Goal: Use online tool/utility: Utilize a website feature to perform a specific function

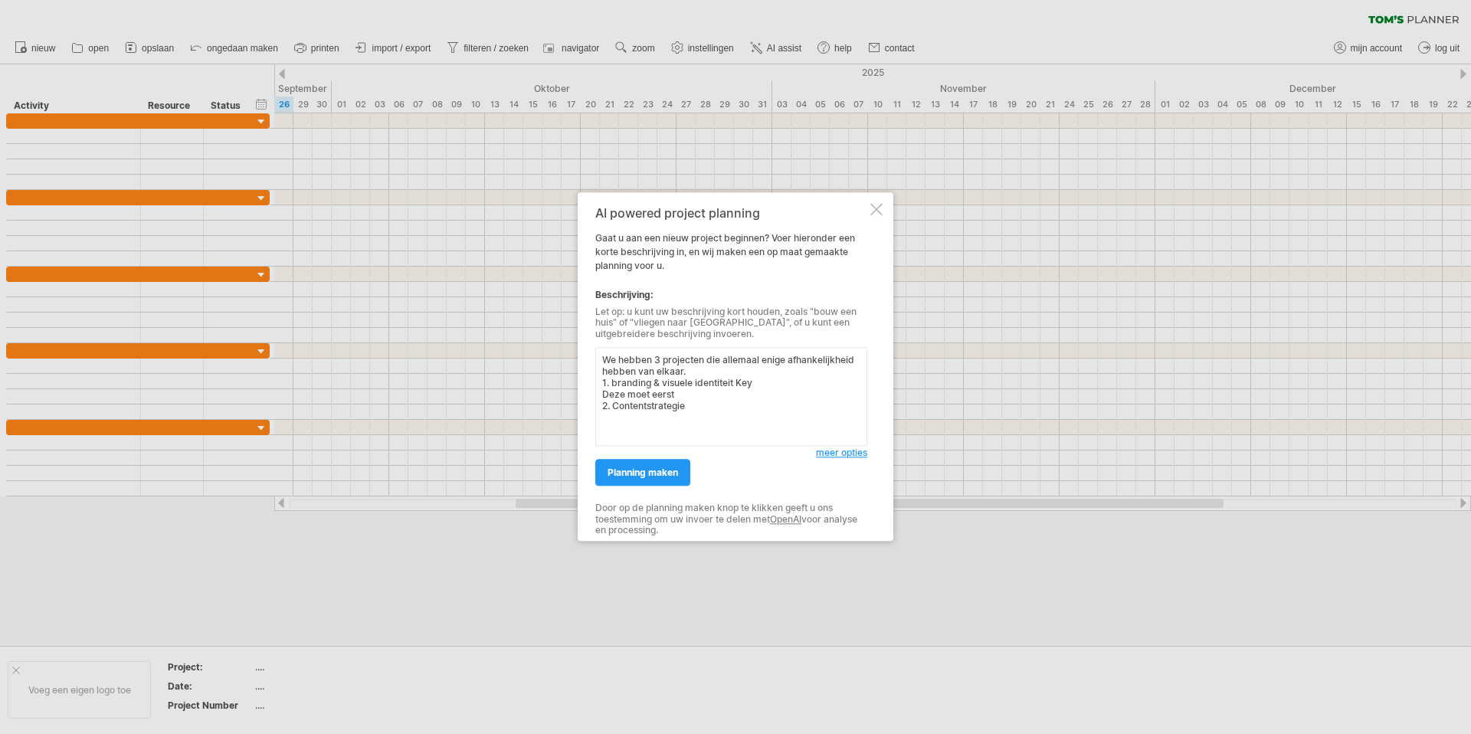
click at [604, 422] on textarea "We hebben 3 projecten die allemaal enige afhankelijkheid hebben van elkaar. 1. …" at bounding box center [731, 397] width 272 height 99
click at [737, 436] on textarea "We hebben 3 projecten die allemaal enige afhankelijkheid hebben van elkaar. 1. …" at bounding box center [731, 397] width 272 height 99
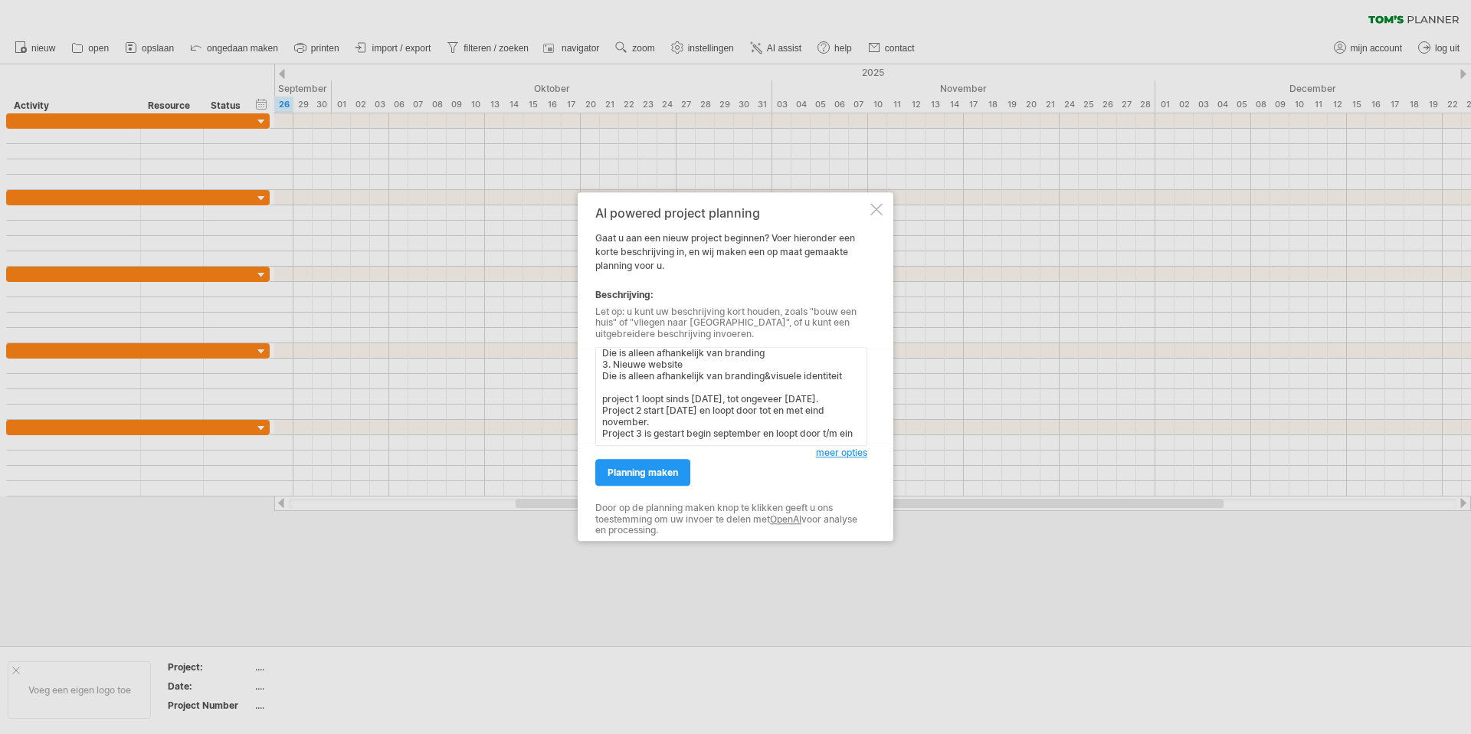
scroll to position [82, 0]
type textarea "We hebben 3 projecten die allemaal enige afhankelijkheid hebben van elkaar. 1. …"
click at [639, 487] on div "AI powered project planning Gaat u aan een nieuw project beginnen? Voer hierond…" at bounding box center [731, 366] width 272 height 321
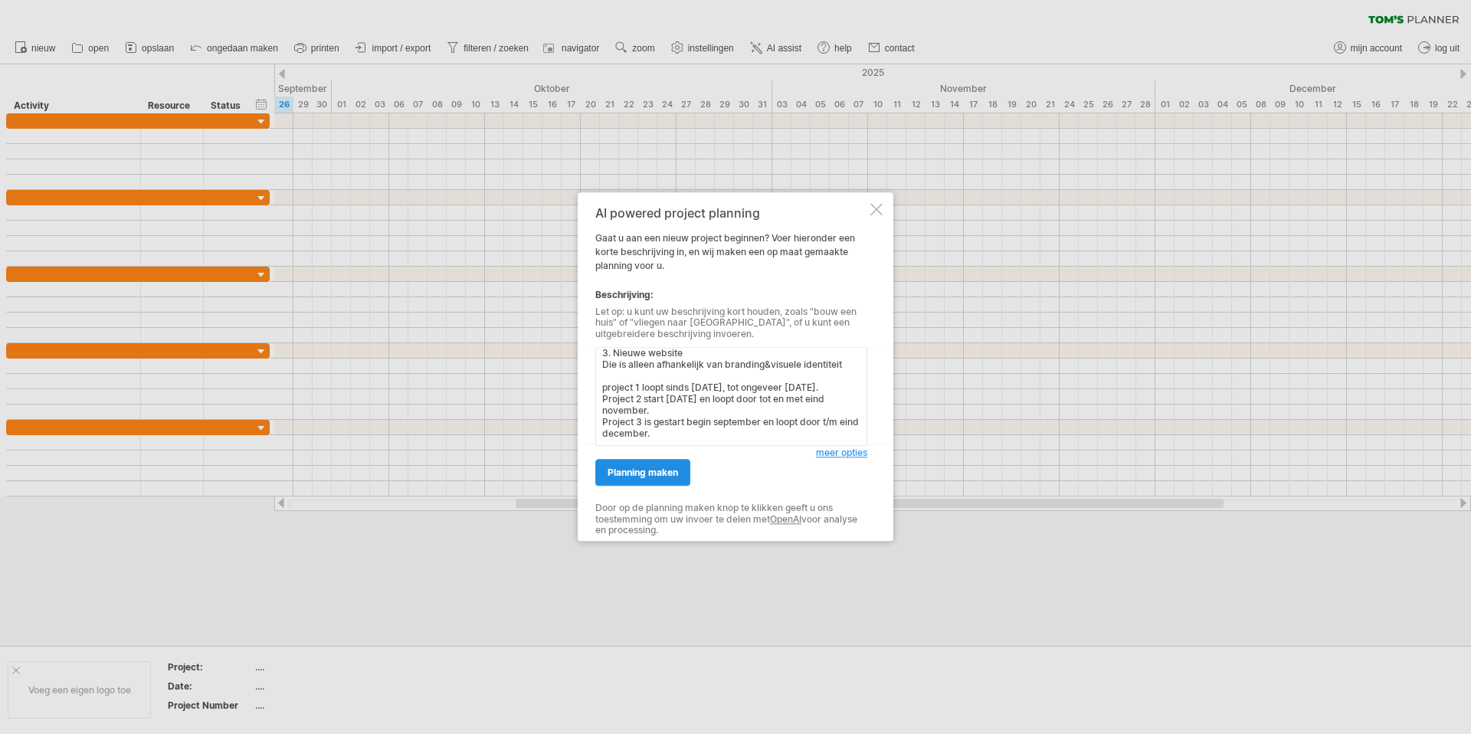
click at [648, 470] on span "planning maken" at bounding box center [643, 473] width 71 height 11
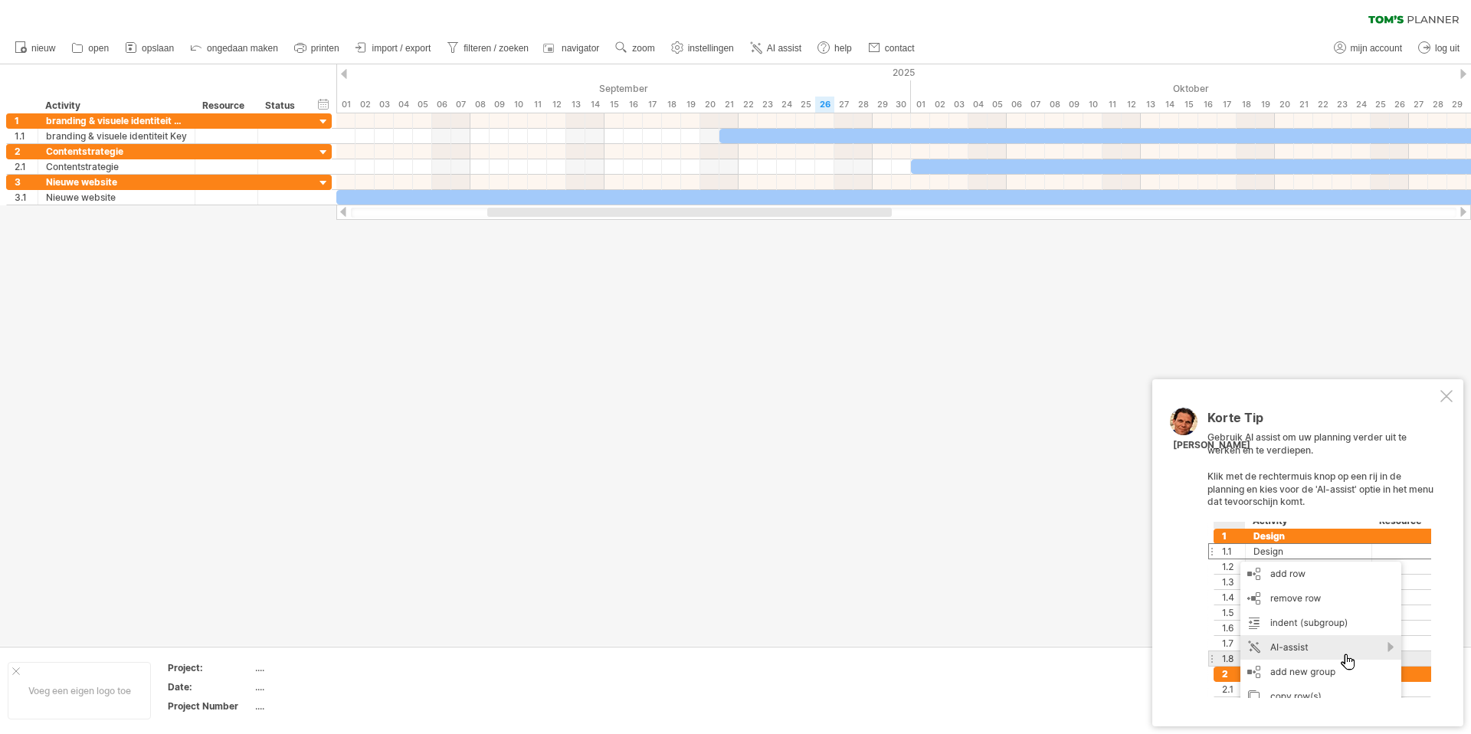
click at [1445, 399] on div at bounding box center [1447, 396] width 12 height 12
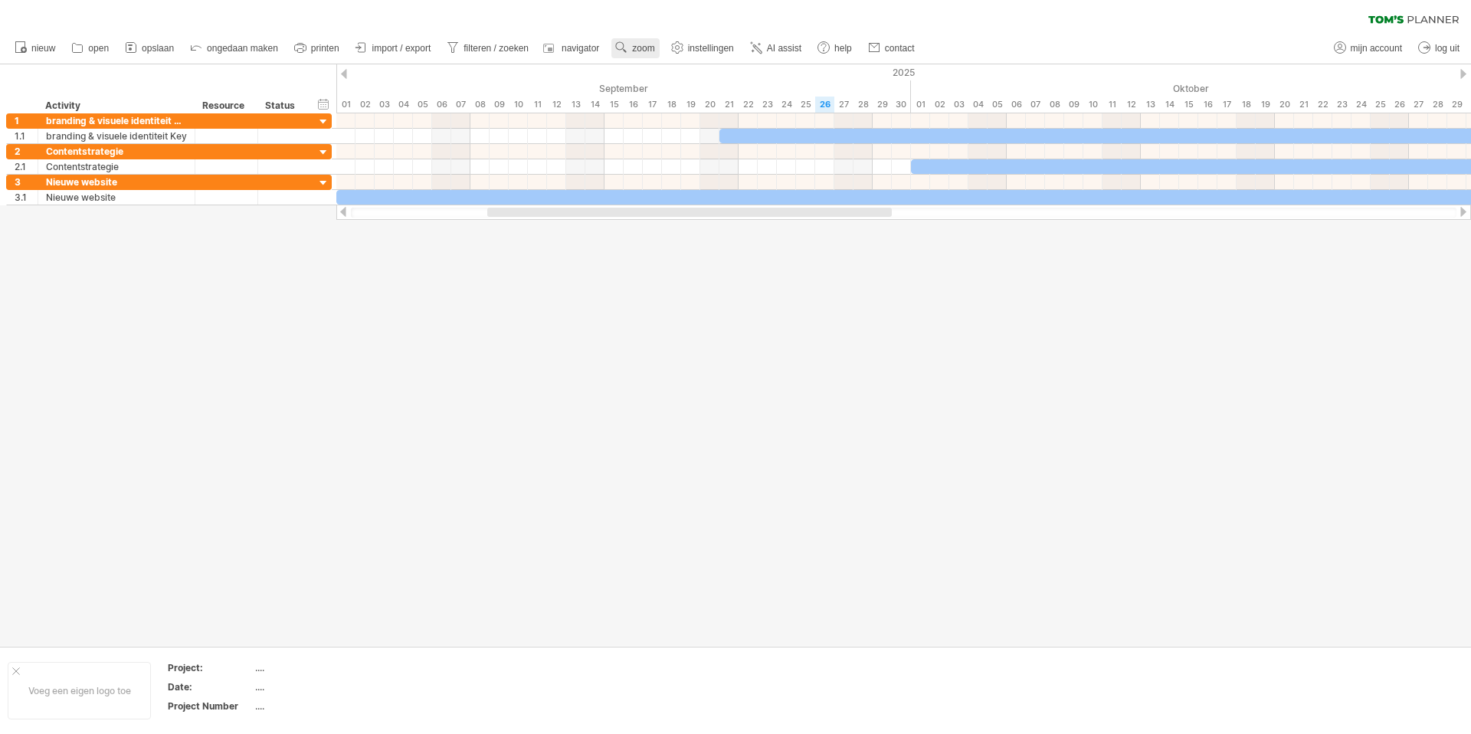
click at [637, 48] on span "zoom" at bounding box center [643, 48] width 22 height 11
click at [691, 91] on div "Week" at bounding box center [687, 92] width 85 height 25
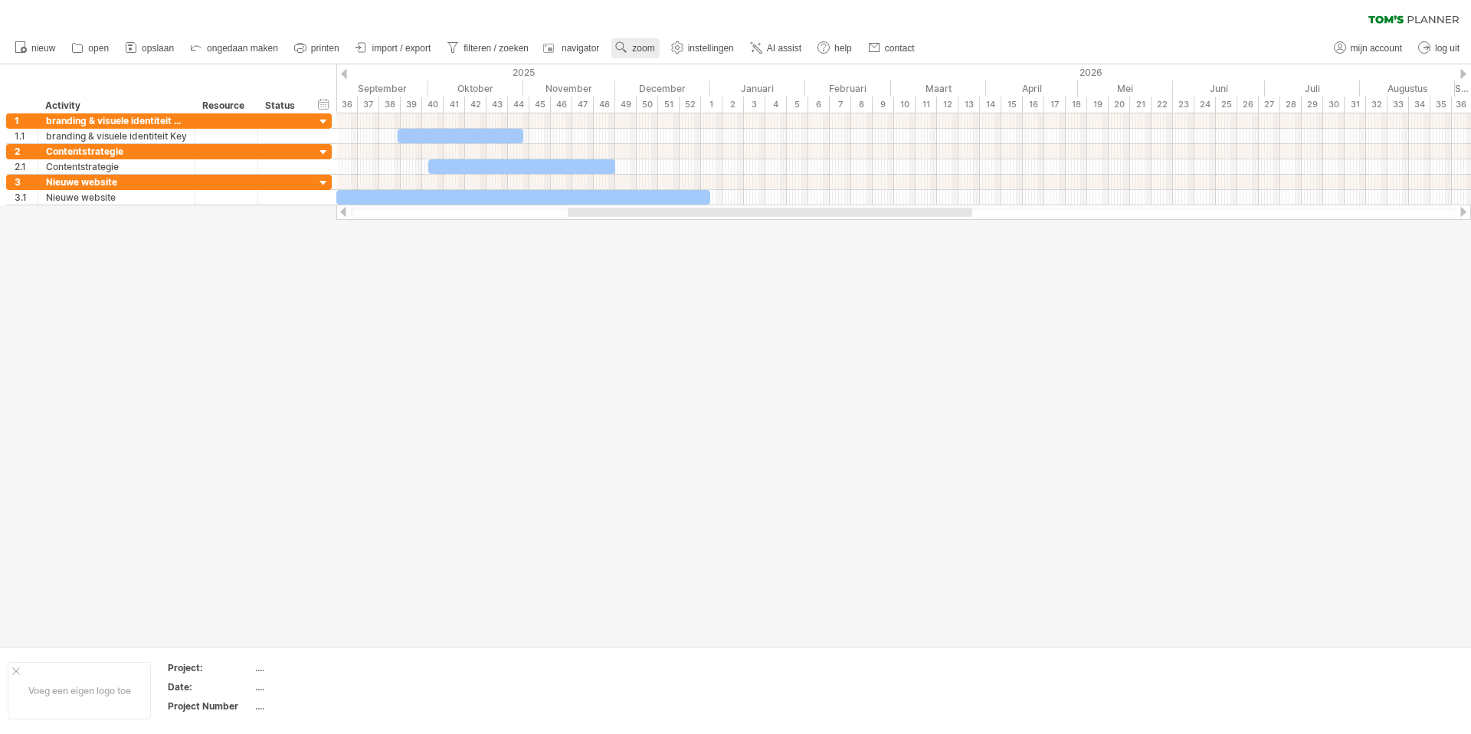
click at [647, 44] on span "zoom" at bounding box center [643, 48] width 22 height 11
click at [695, 70] on div "Maand" at bounding box center [697, 63] width 85 height 25
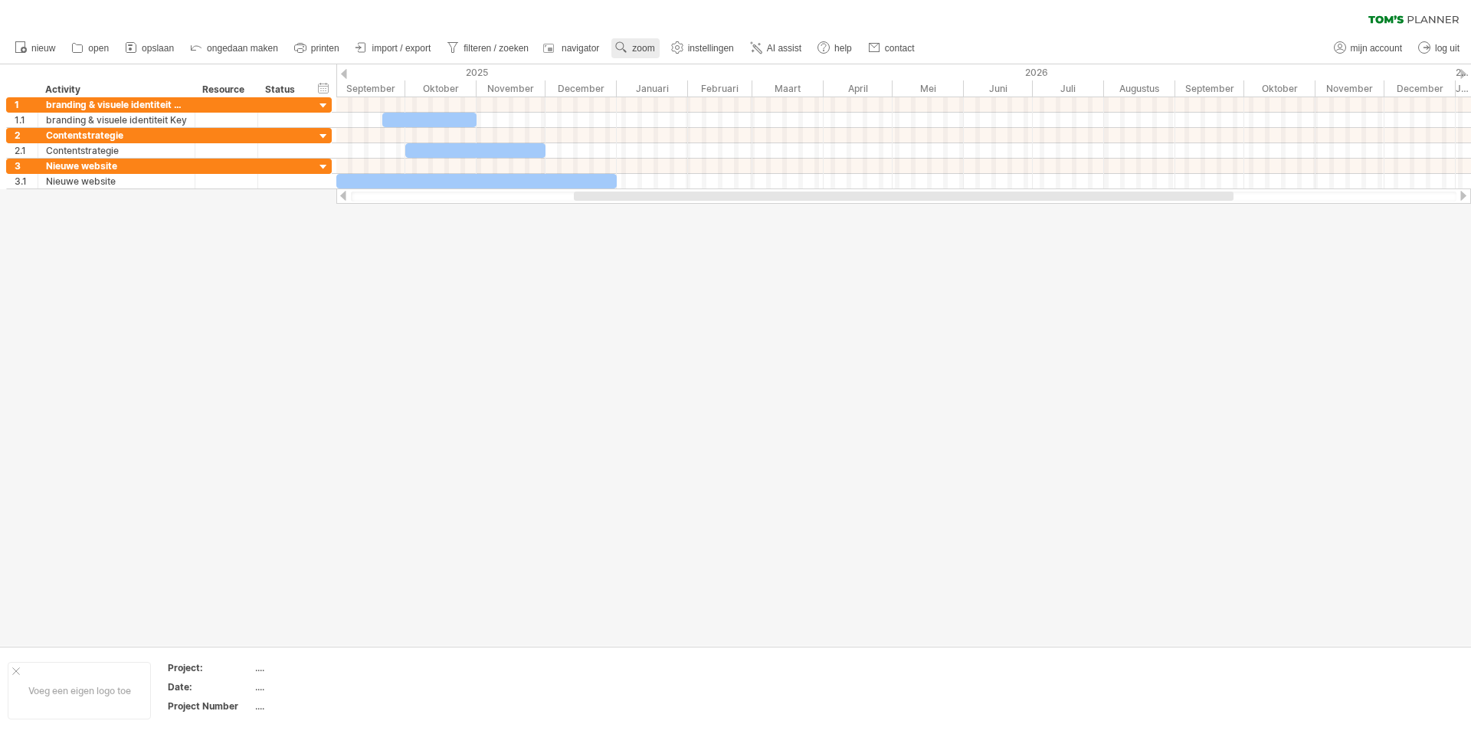
click at [622, 48] on use at bounding box center [621, 47] width 15 height 15
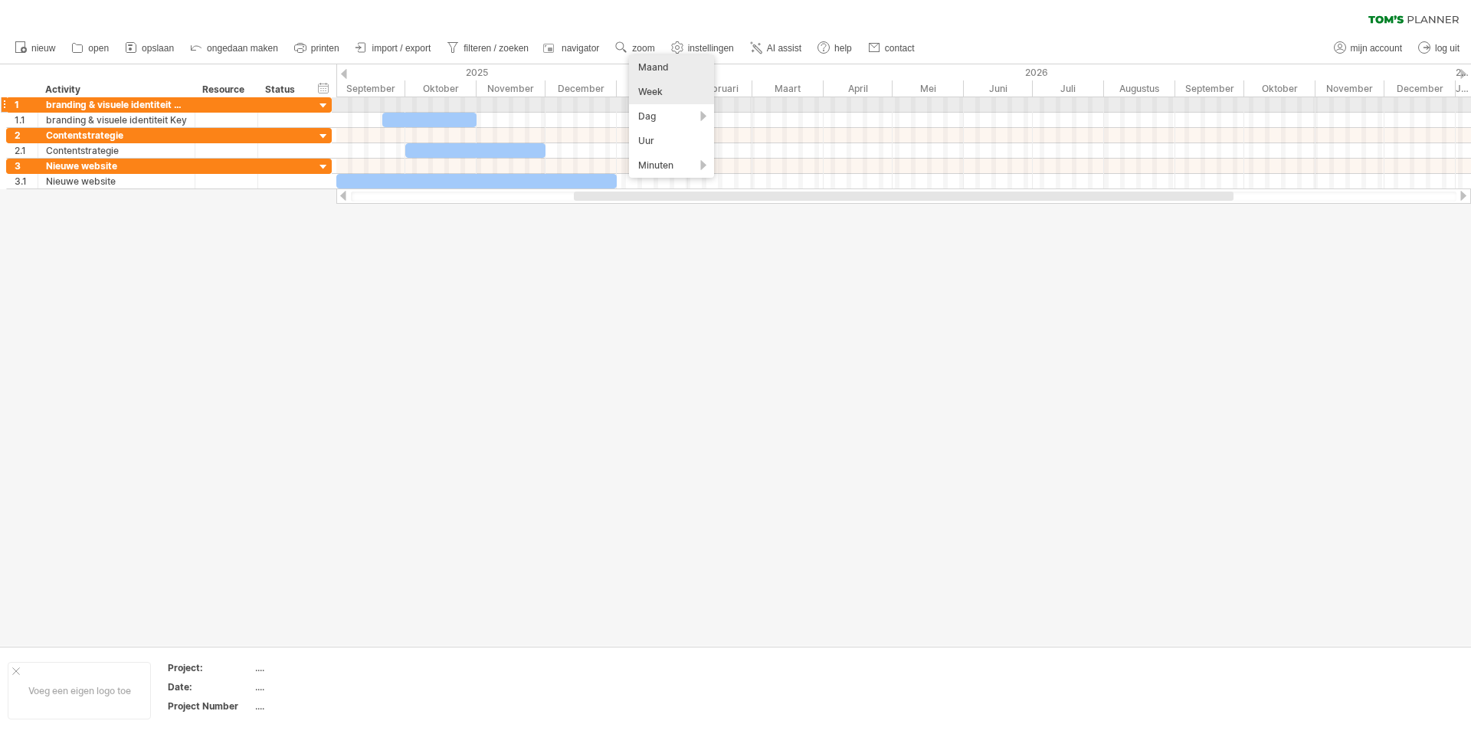
click at [642, 103] on div "Week" at bounding box center [671, 92] width 85 height 25
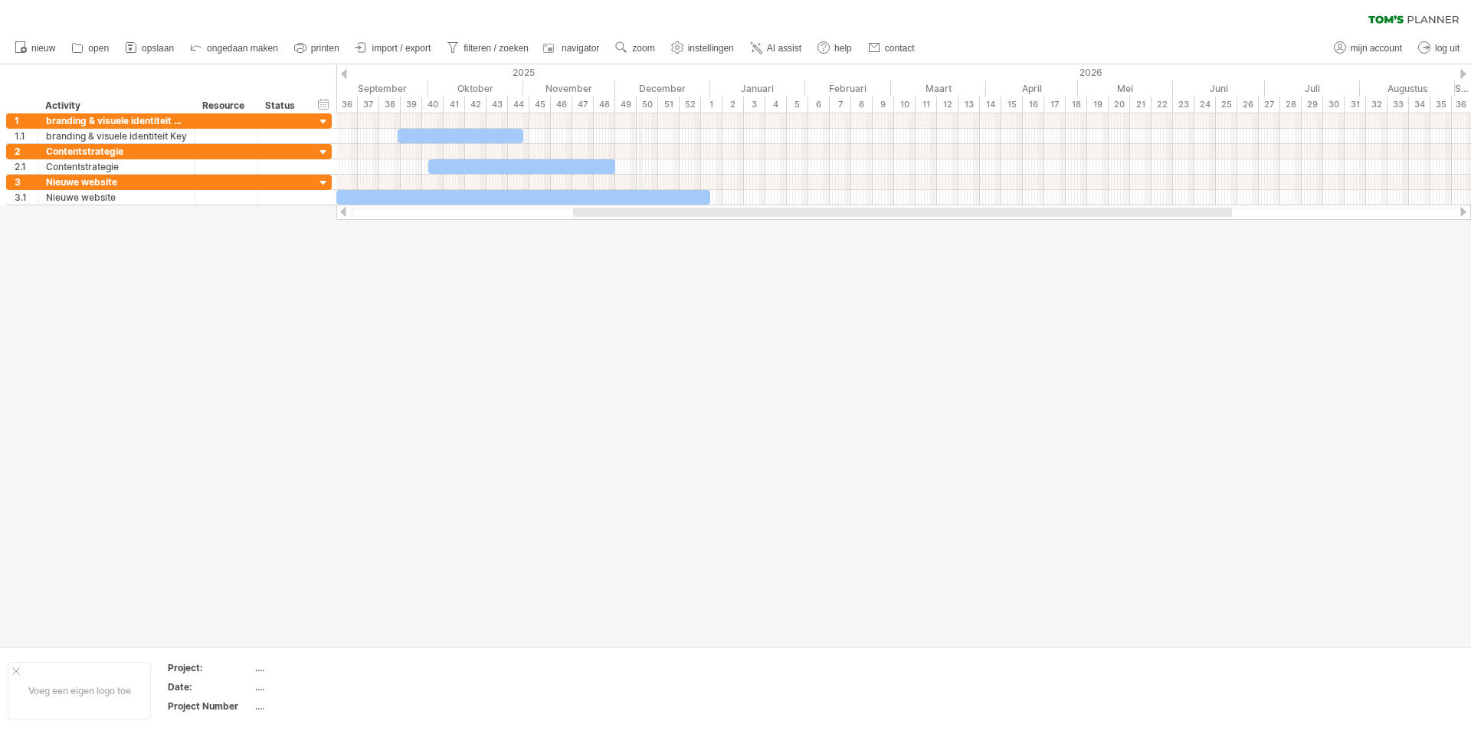
click at [643, 110] on div "50" at bounding box center [647, 105] width 21 height 16
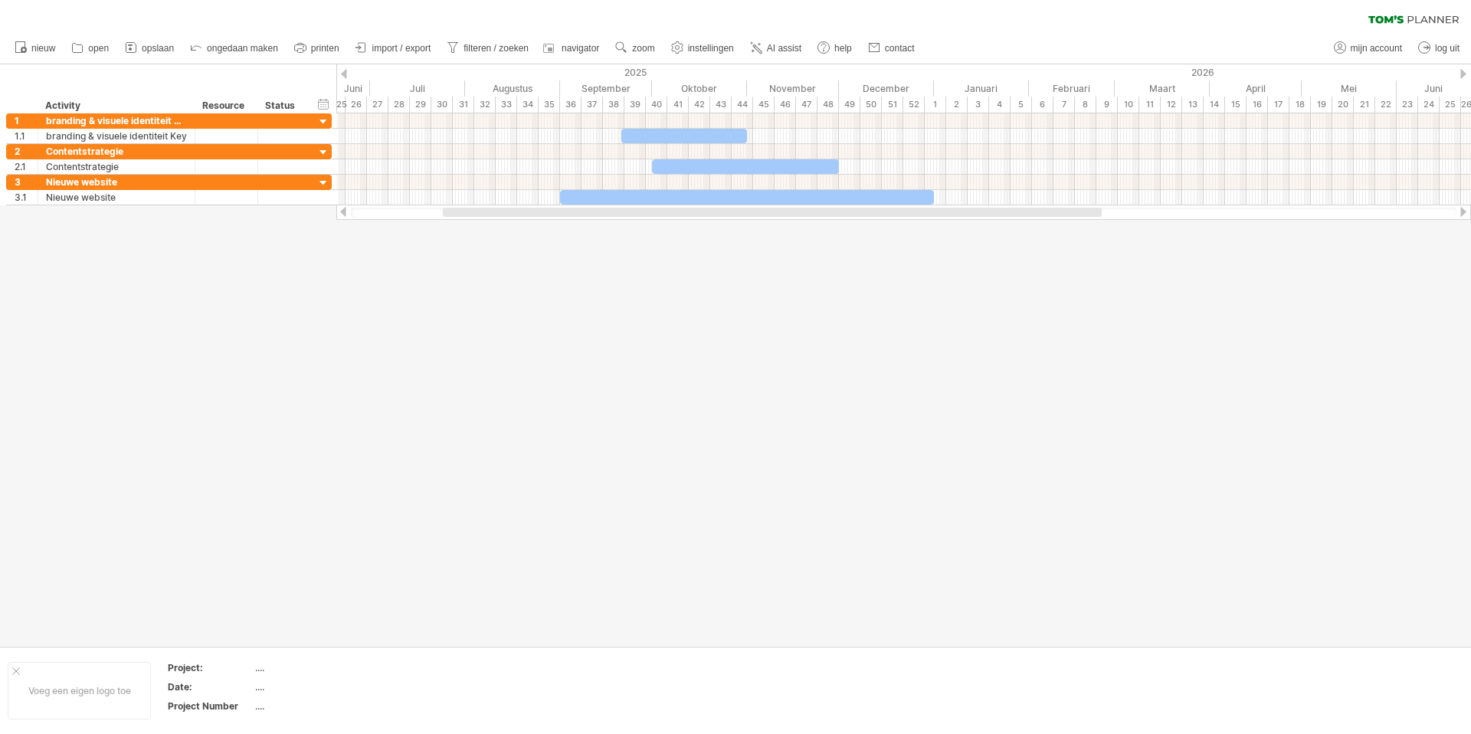
drag, startPoint x: 668, startPoint y: 215, endPoint x: 538, endPoint y: 215, distance: 130.3
click at [538, 215] on div at bounding box center [772, 212] width 659 height 9
click at [645, 52] on span "zoom" at bounding box center [643, 48] width 22 height 11
click at [684, 127] on div "Dag" at bounding box center [695, 121] width 85 height 25
click at [744, 190] on div "Standaard" at bounding box center [733, 196] width 85 height 25
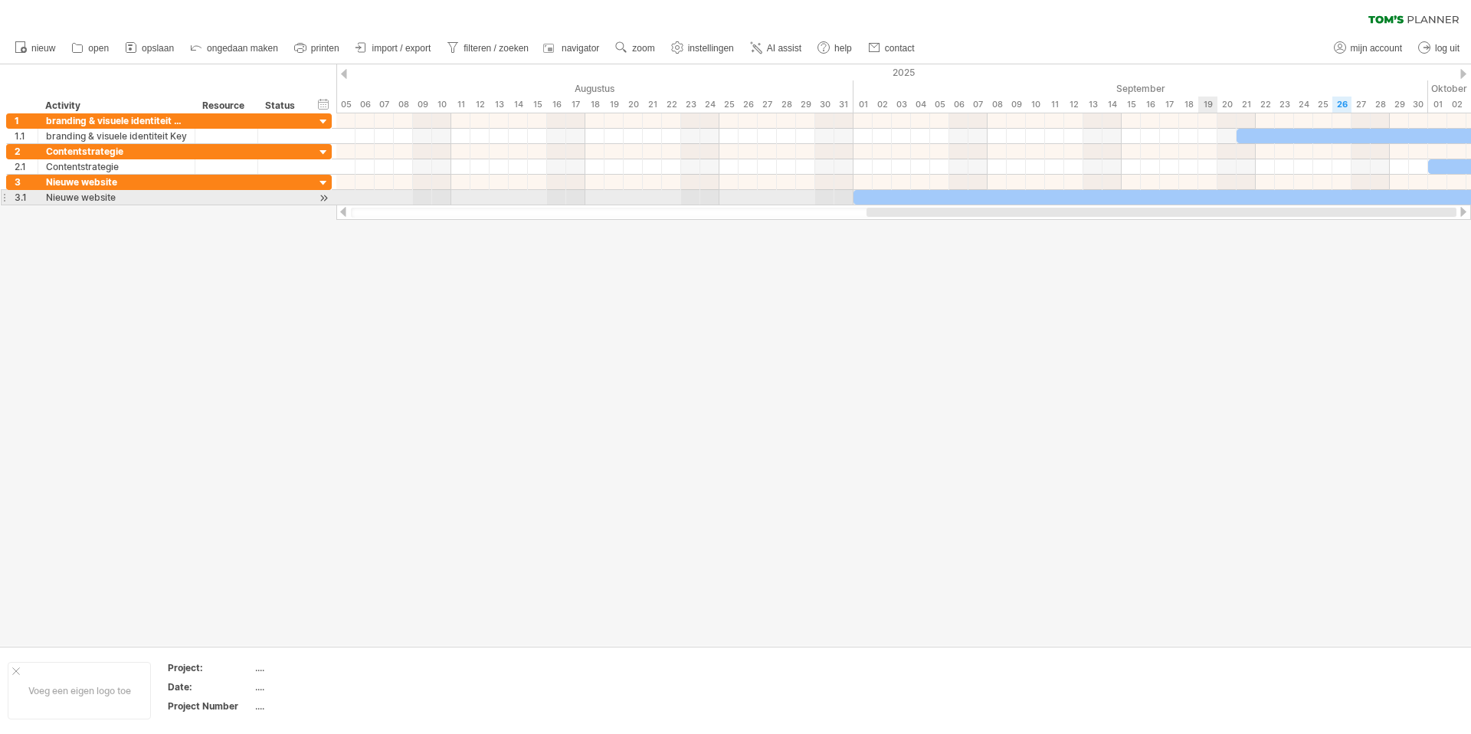
drag, startPoint x: 645, startPoint y: 215, endPoint x: 1048, endPoint y: 159, distance: 407.0
click at [1213, 202] on div "Probeert verbinding te maken met [DOMAIN_NAME] Opnieuw verbonden 0% wissen filt…" at bounding box center [735, 367] width 1471 height 734
click at [650, 49] on span "zoom" at bounding box center [643, 48] width 22 height 11
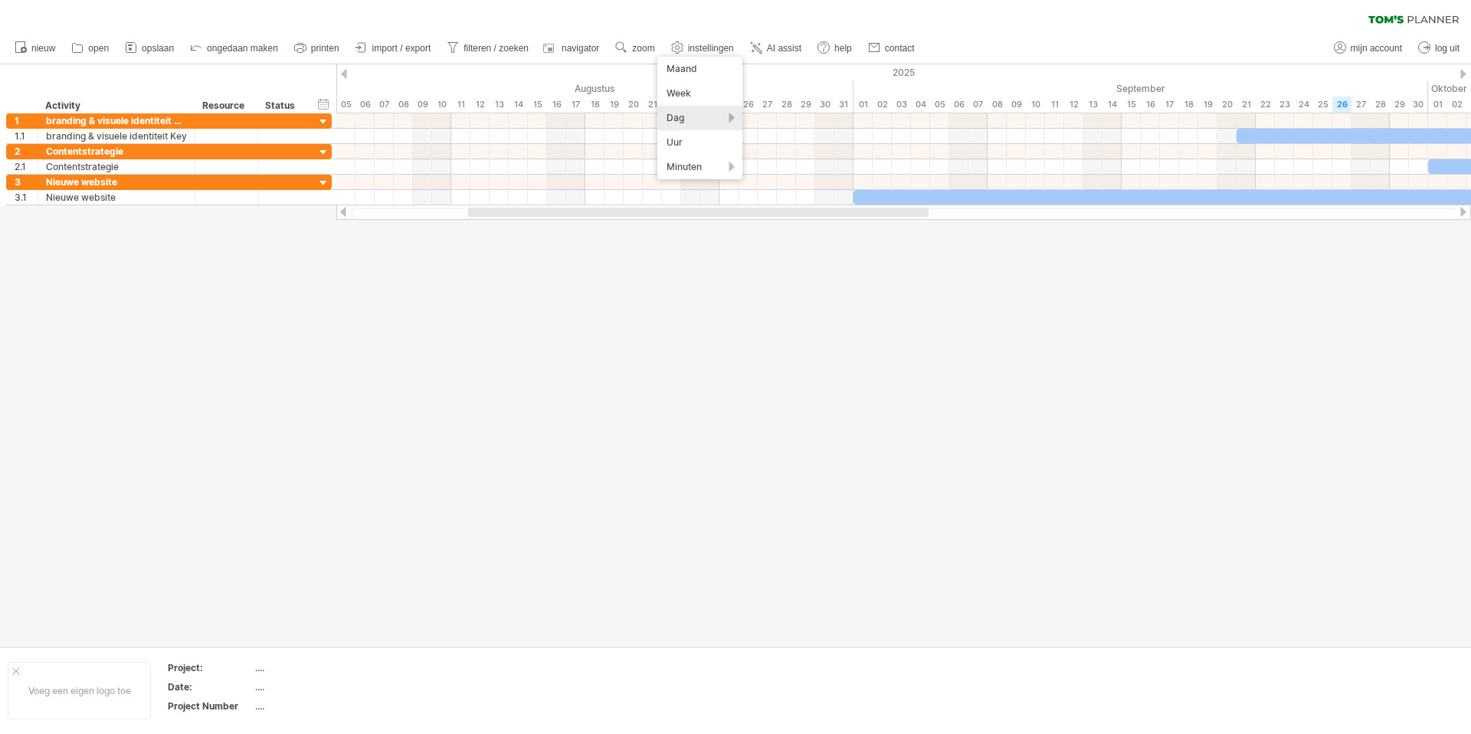
click at [703, 112] on div "Dag" at bounding box center [700, 118] width 85 height 25
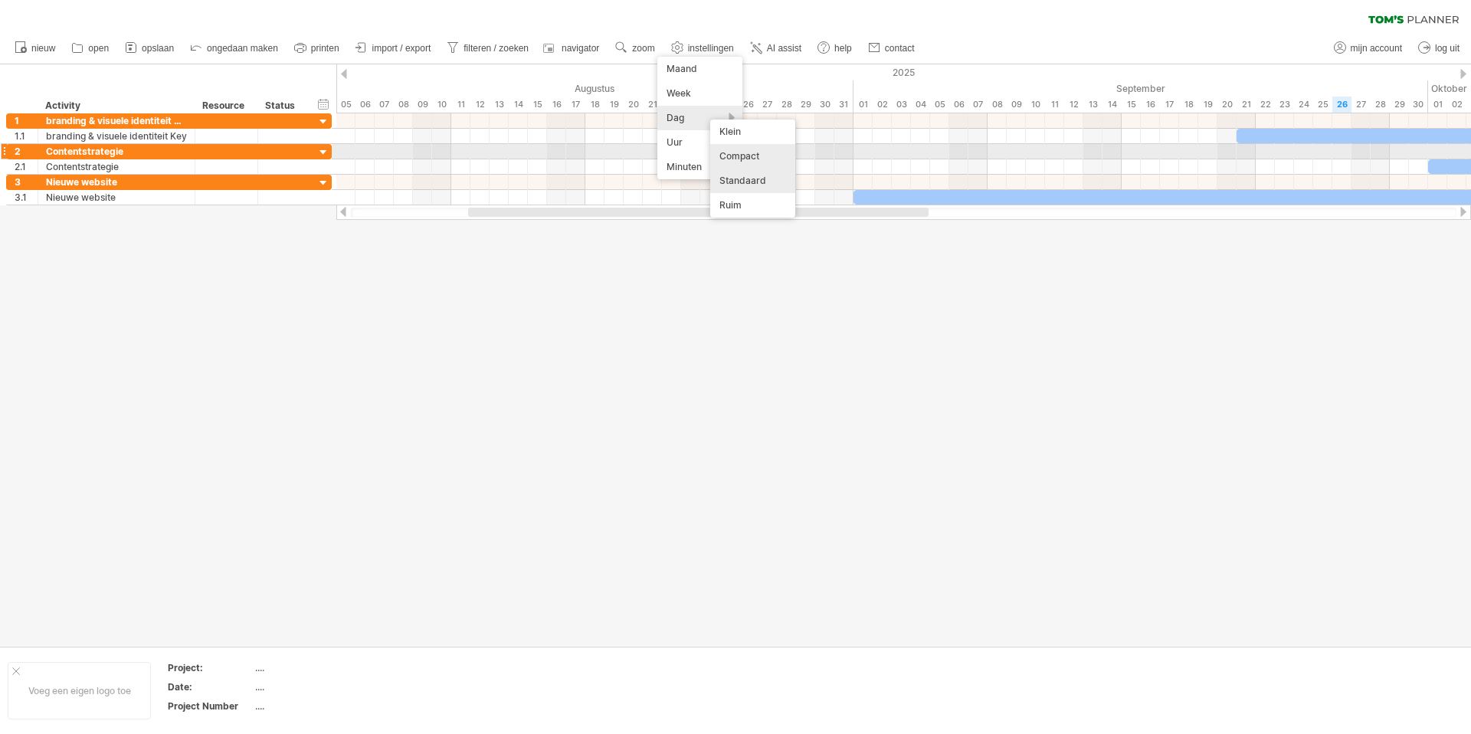
click at [739, 159] on div "Compact" at bounding box center [752, 156] width 85 height 25
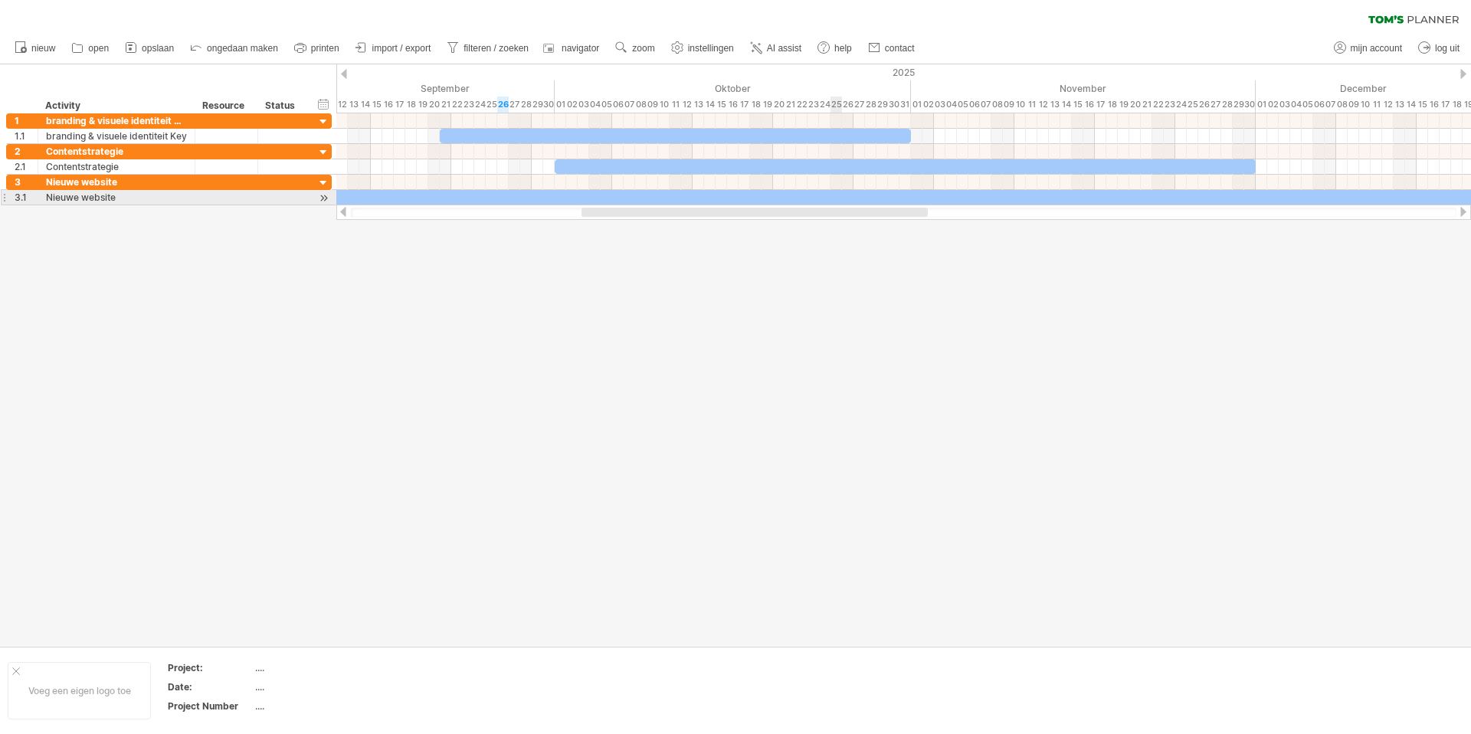
drag, startPoint x: 715, startPoint y: 210, endPoint x: 836, endPoint y: 199, distance: 121.6
click at [836, 199] on div "Probeert verbinding te maken met [DOMAIN_NAME] Opnieuw verbonden 0% wissen filt…" at bounding box center [735, 367] width 1471 height 734
click at [618, 52] on use at bounding box center [621, 47] width 15 height 15
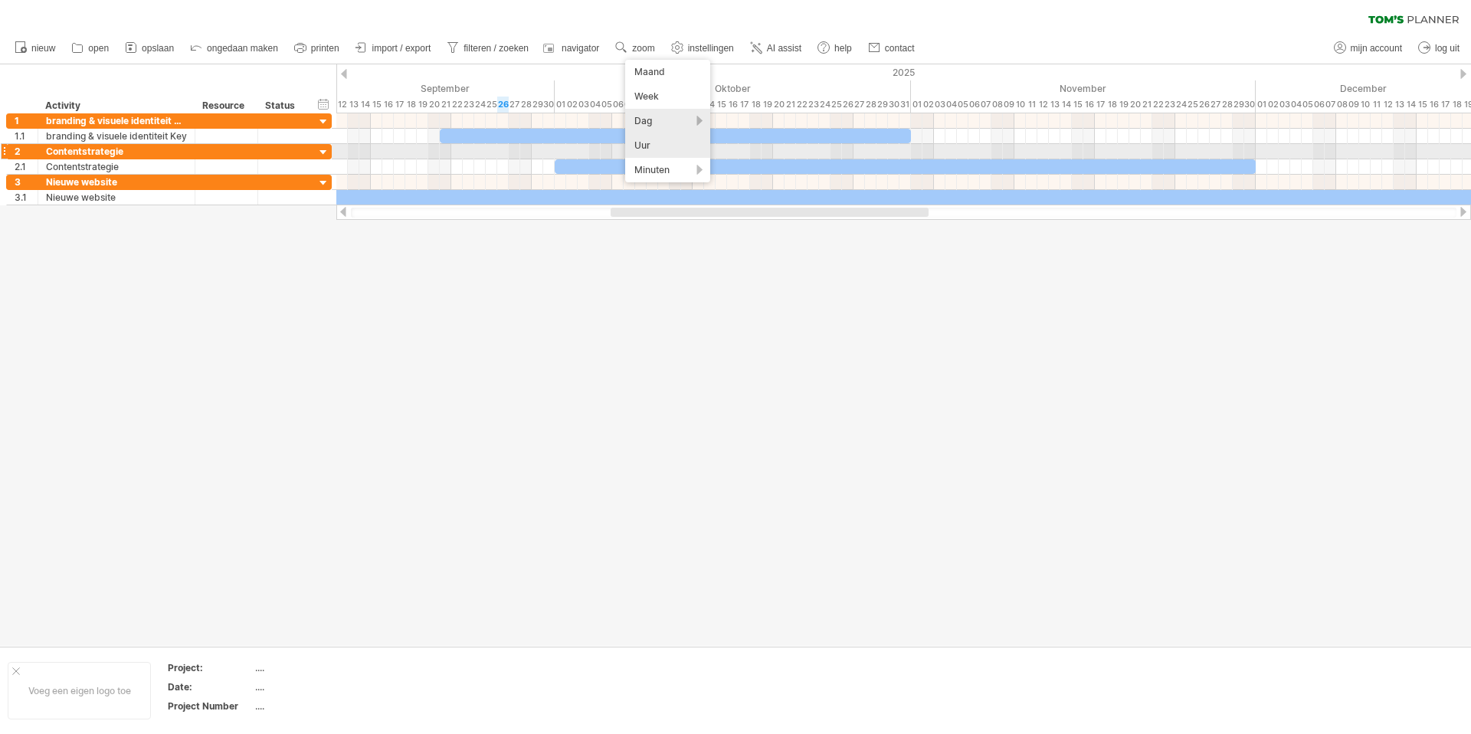
click at [685, 149] on div "Uur" at bounding box center [667, 145] width 85 height 25
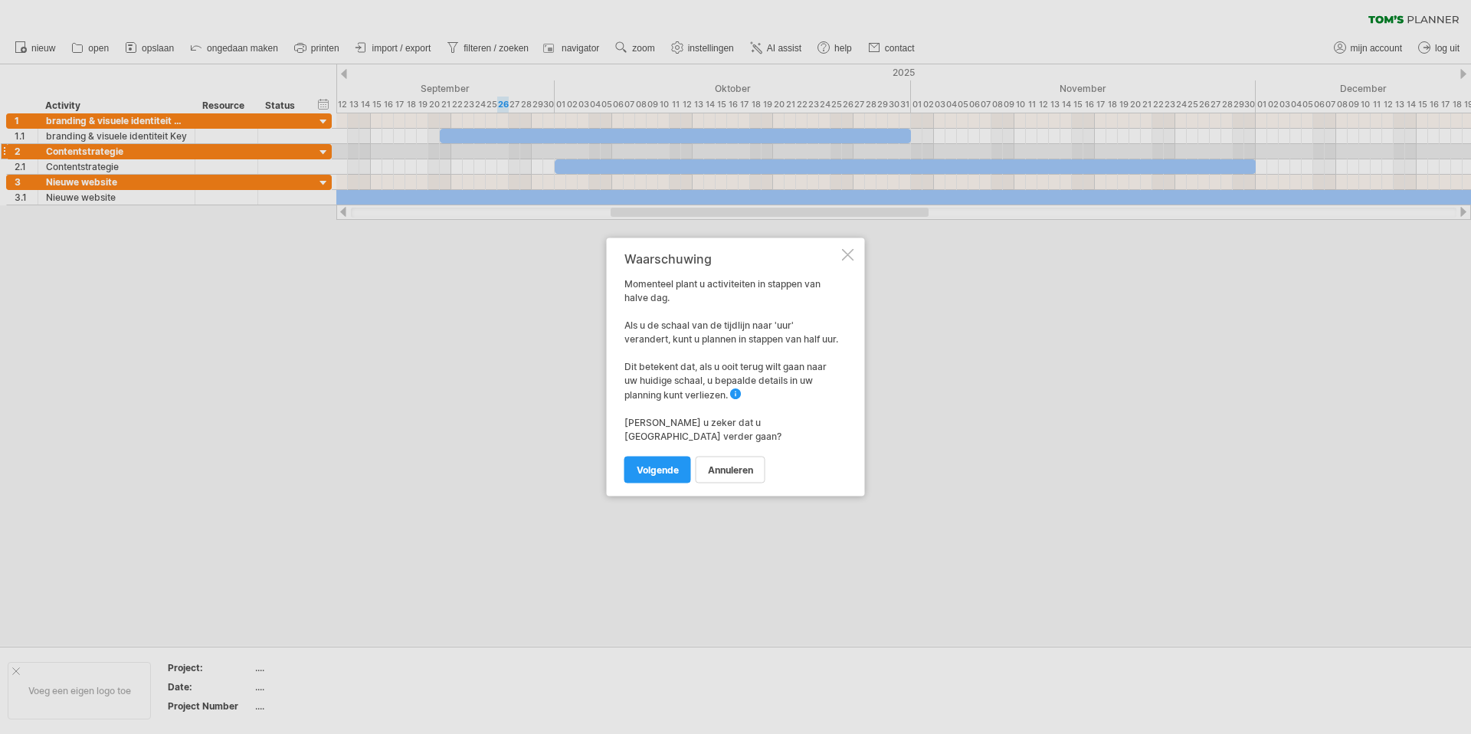
click at [856, 253] on div "Waarschuwing Momenteel plant u activiteiten in stappen van halve dag. Als u de …" at bounding box center [736, 367] width 258 height 258
click at [839, 252] on div "Waarschuwing Momenteel plant u activiteiten in stappen van halve dag. Als u de …" at bounding box center [732, 367] width 215 height 231
click at [844, 252] on div at bounding box center [848, 255] width 12 height 12
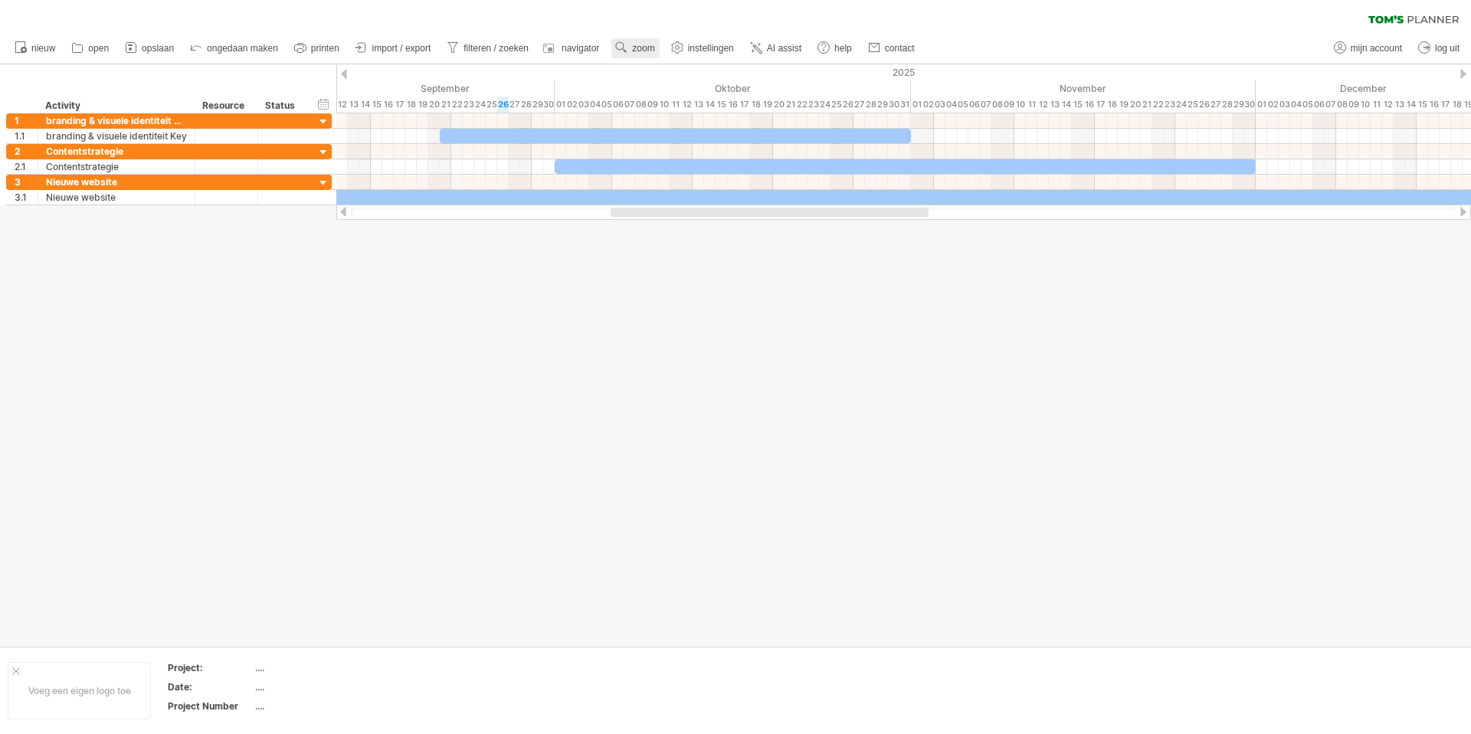
click at [635, 43] on span "zoom" at bounding box center [643, 48] width 22 height 11
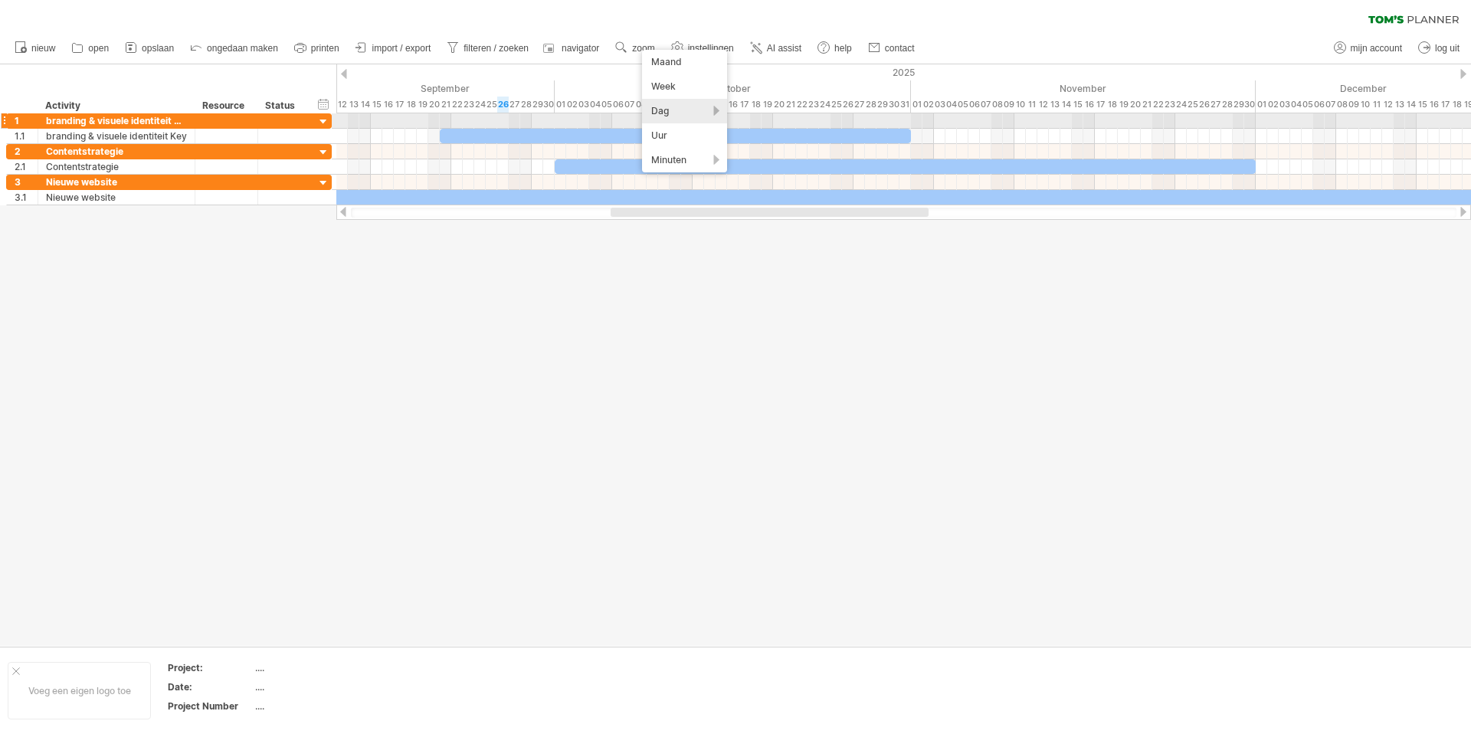
click at [672, 116] on div "Dag" at bounding box center [684, 111] width 85 height 25
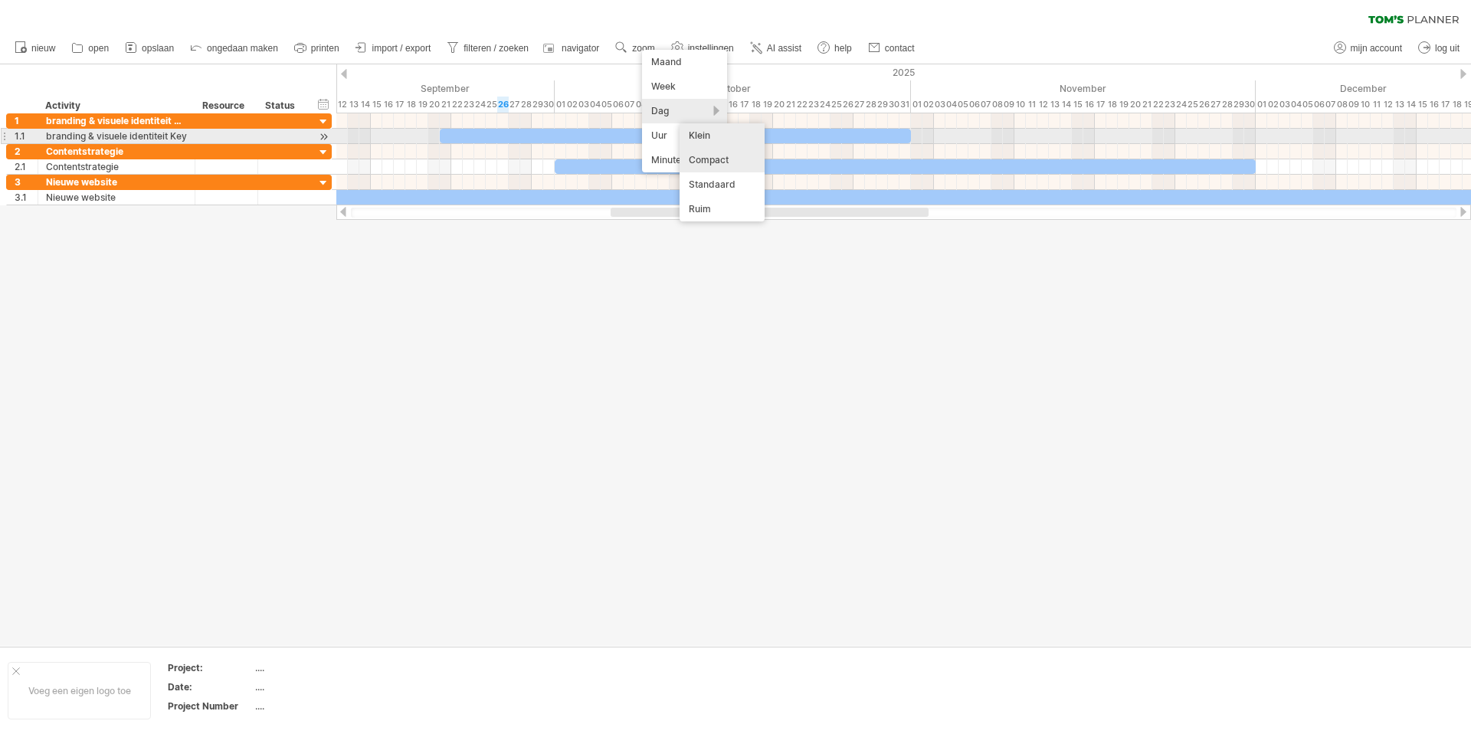
click at [691, 130] on div "Klein" at bounding box center [722, 135] width 85 height 25
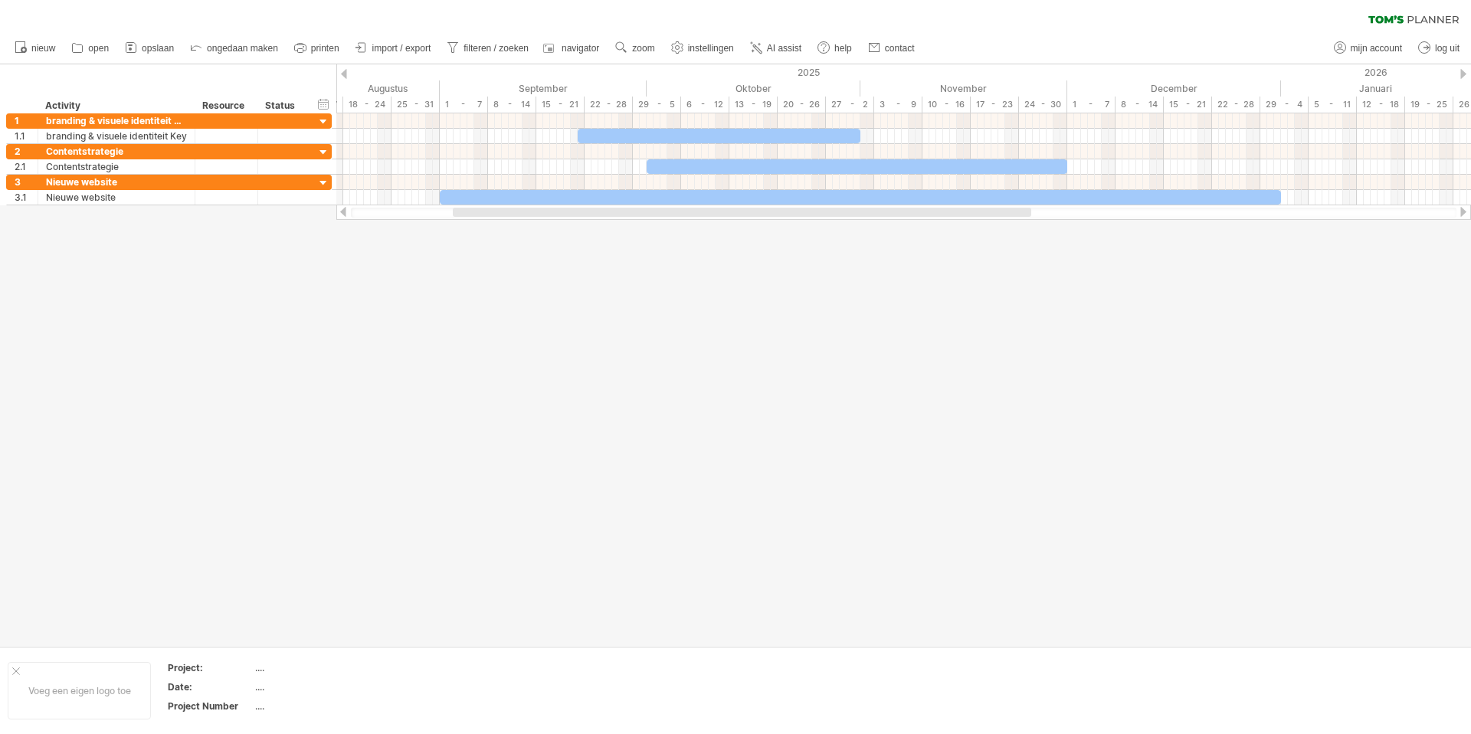
drag, startPoint x: 707, startPoint y: 216, endPoint x: 615, endPoint y: 210, distance: 91.4
click at [615, 210] on div at bounding box center [742, 212] width 579 height 9
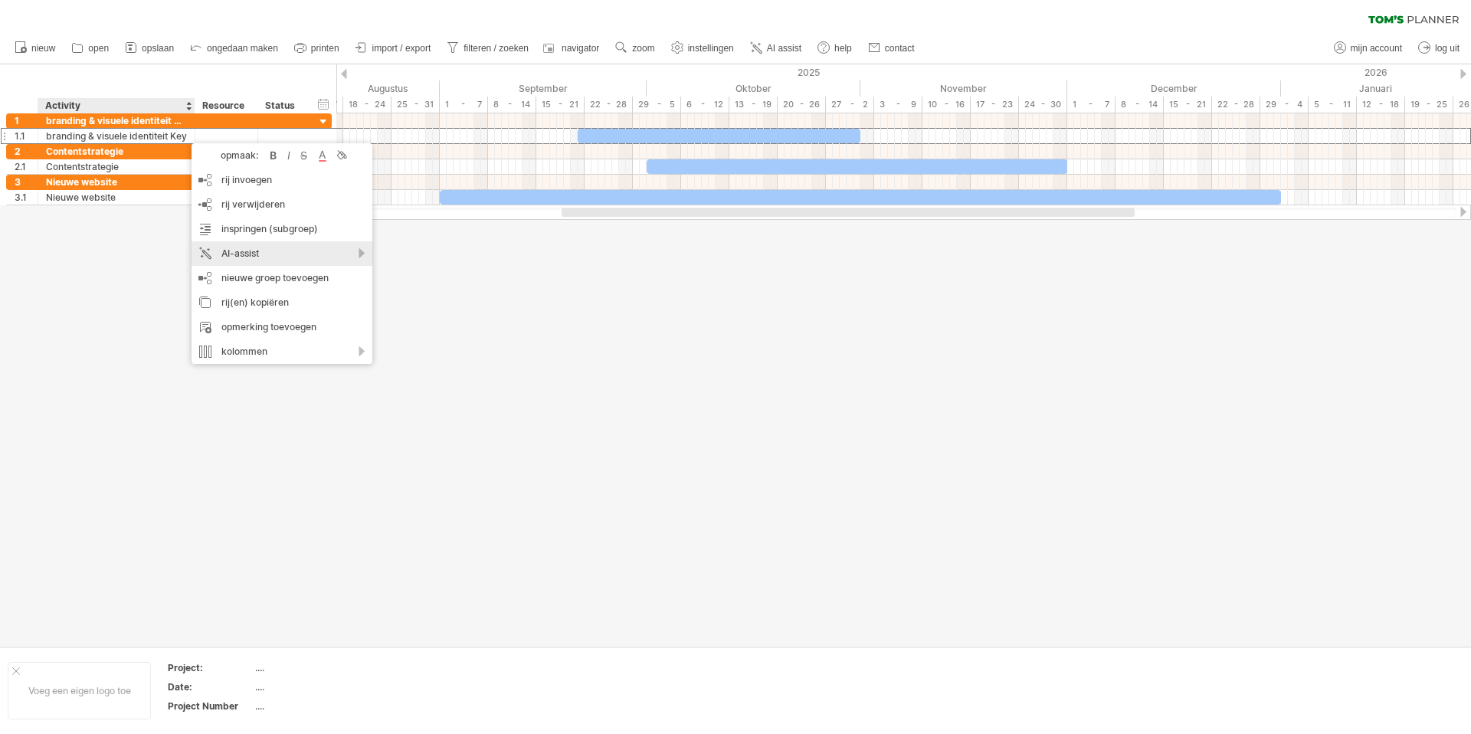
click at [260, 252] on div "AI-assist" at bounding box center [282, 253] width 181 height 25
